Goal: Task Accomplishment & Management: Manage account settings

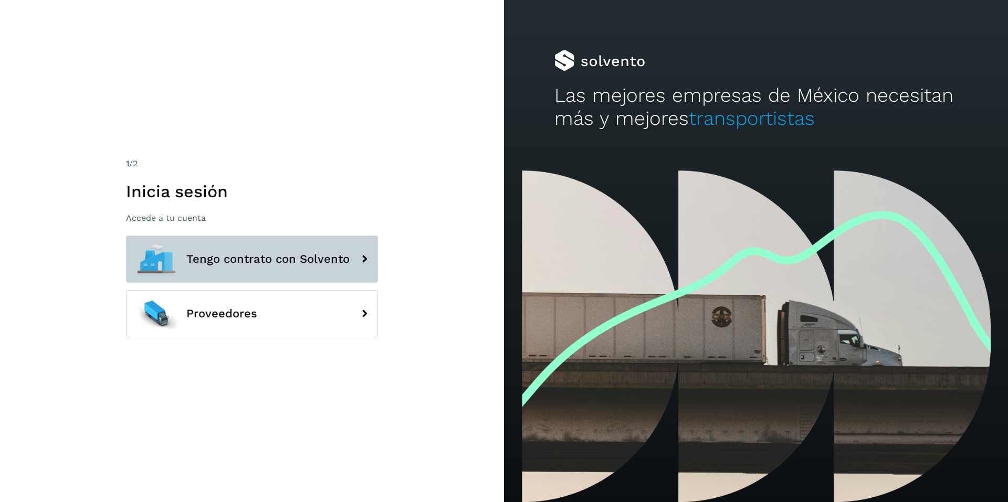
click at [229, 264] on span "Tengo contrato con Solvento" at bounding box center [267, 259] width 163 height 13
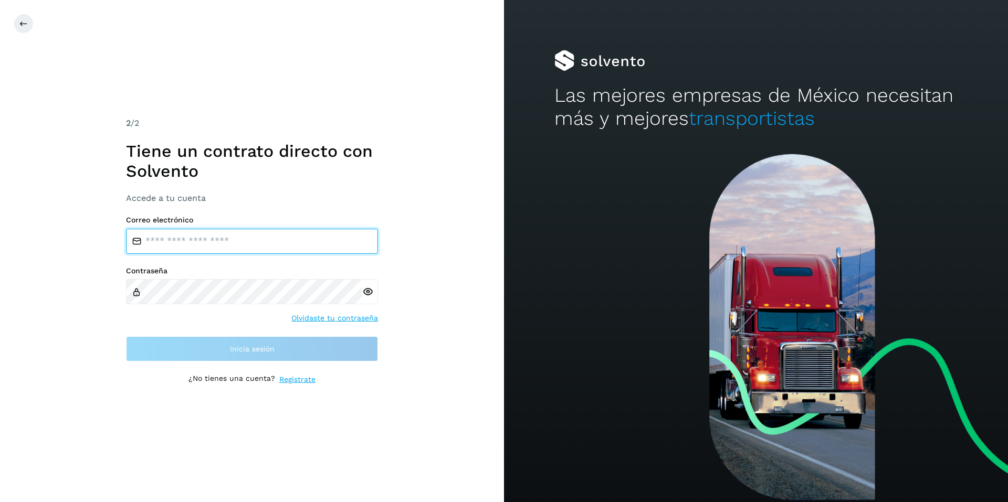
type input "**********"
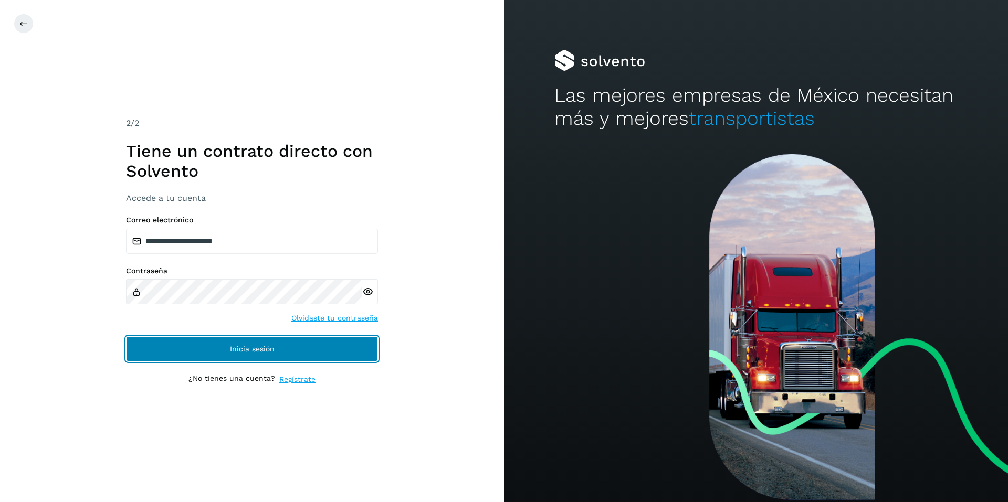
click at [204, 346] on button "Inicia sesión" at bounding box center [252, 349] width 252 height 25
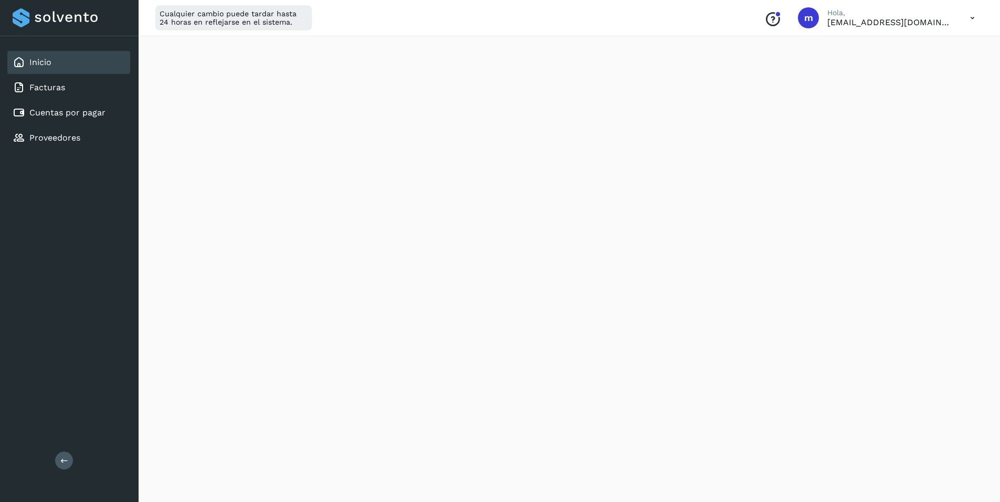
scroll to position [53, 0]
click at [975, 17] on icon at bounding box center [973, 18] width 22 height 22
click at [904, 69] on div "Cerrar sesión" at bounding box center [920, 68] width 125 height 20
